Goal: Transaction & Acquisition: Purchase product/service

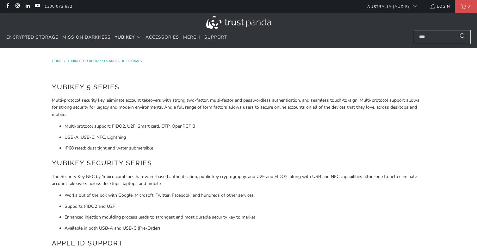
type input "****"
click at [455, 30] on button "Search" at bounding box center [463, 37] width 16 height 14
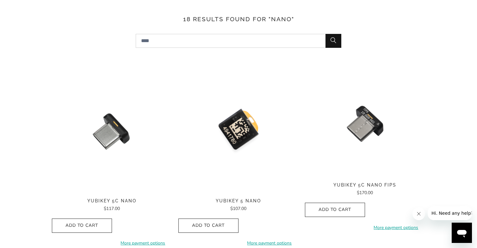
click at [241, 134] on img at bounding box center [239, 132] width 120 height 120
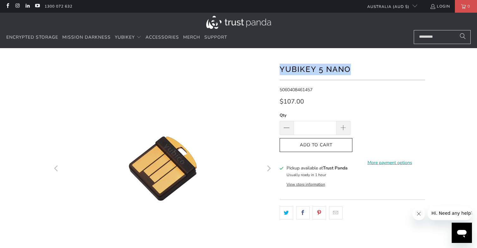
drag, startPoint x: 355, startPoint y: 68, endPoint x: 272, endPoint y: 71, distance: 83.3
click at [272, 71] on div at bounding box center [239, 217] width 380 height 319
copy h1 "YubiKey 5 Nano"
